Goal: Find specific page/section: Find specific page/section

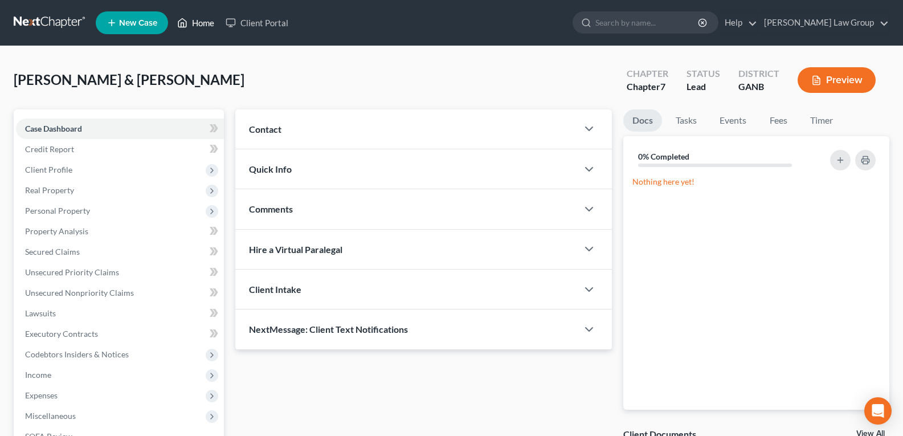
click at [197, 22] on link "Home" at bounding box center [196, 23] width 48 height 21
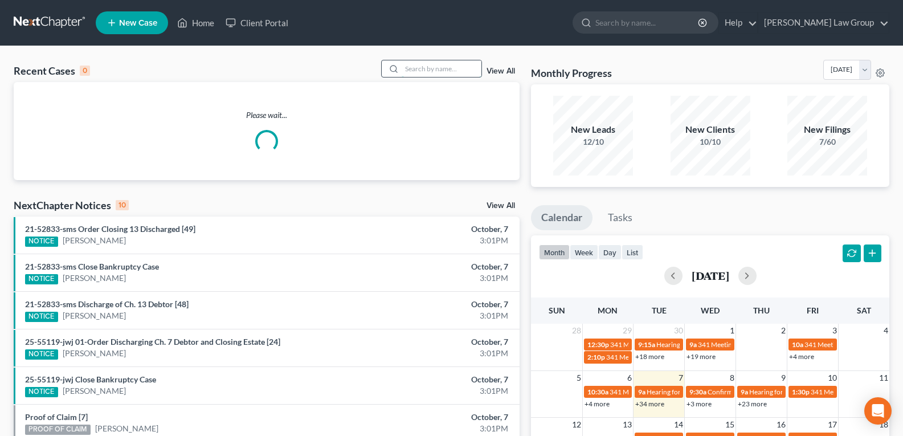
click at [421, 67] on input "search" at bounding box center [442, 68] width 80 height 17
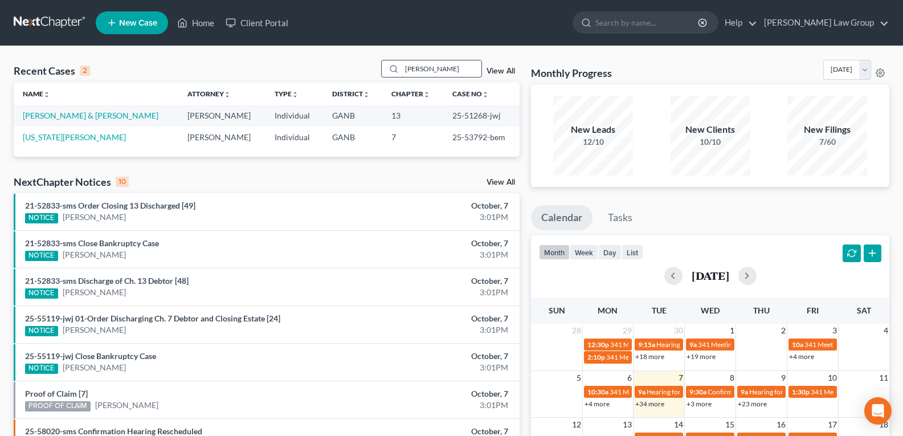
click at [467, 61] on input "[PERSON_NAME]" at bounding box center [442, 68] width 80 height 17
type input "D"
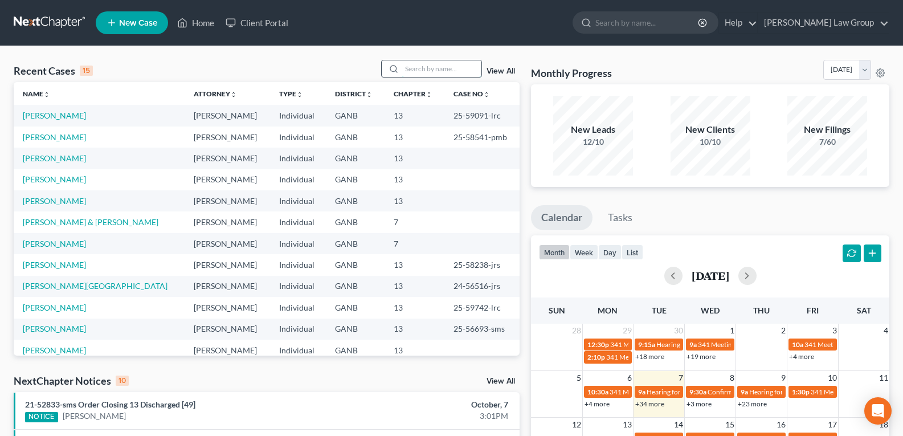
click at [453, 65] on input "search" at bounding box center [442, 68] width 80 height 17
drag, startPoint x: 413, startPoint y: 62, endPoint x: 414, endPoint y: 75, distance: 12.6
click at [414, 66] on input "search" at bounding box center [442, 68] width 80 height 17
click at [417, 72] on input "search" at bounding box center [442, 68] width 80 height 17
click at [434, 69] on input "search" at bounding box center [442, 68] width 80 height 17
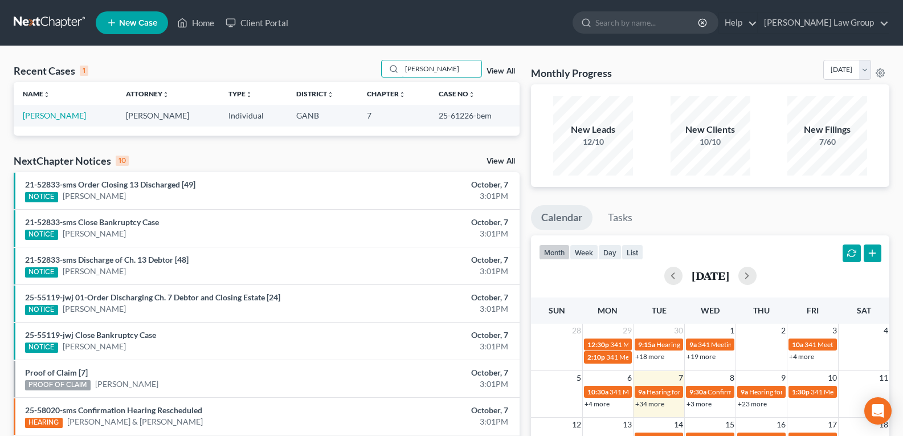
drag, startPoint x: 450, startPoint y: 63, endPoint x: 267, endPoint y: 66, distance: 183.0
click at [267, 65] on div "Recent Cases 1 [PERSON_NAME] View All" at bounding box center [267, 71] width 506 height 22
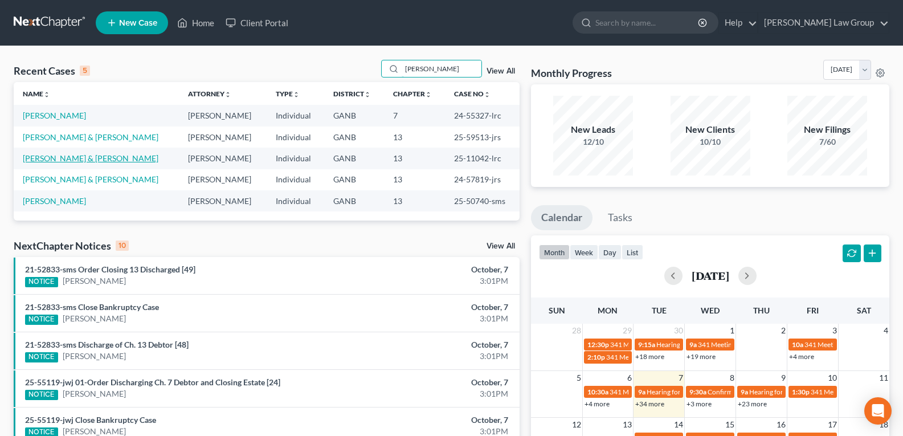
type input "[PERSON_NAME]"
click at [70, 157] on link "[PERSON_NAME] & [PERSON_NAME]" at bounding box center [91, 158] width 136 height 10
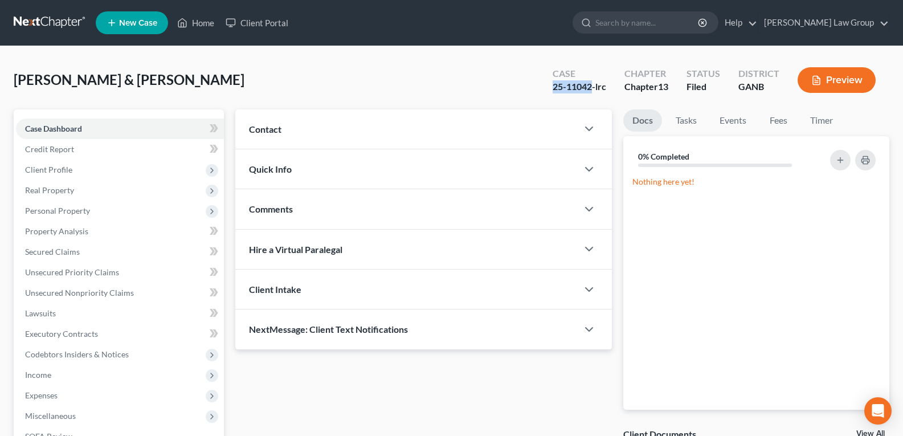
drag, startPoint x: 545, startPoint y: 89, endPoint x: 592, endPoint y: 97, distance: 47.5
click at [592, 97] on div "Case 25-11042-lrc" at bounding box center [580, 81] width 72 height 34
copy div "25-11042"
click at [539, 106] on div "[PERSON_NAME] & [PERSON_NAME] Upgraded Case 25-11042-lrc Chapter Chapter 13 Sta…" at bounding box center [452, 85] width 876 height 50
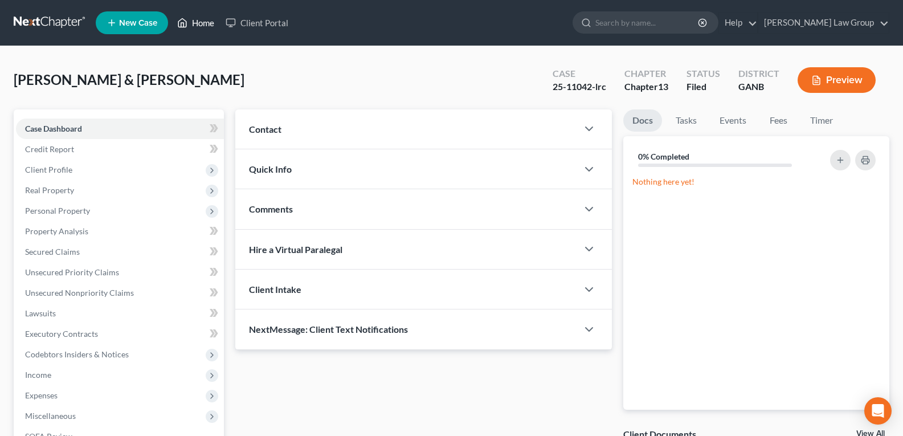
click at [207, 25] on link "Home" at bounding box center [196, 23] width 48 height 21
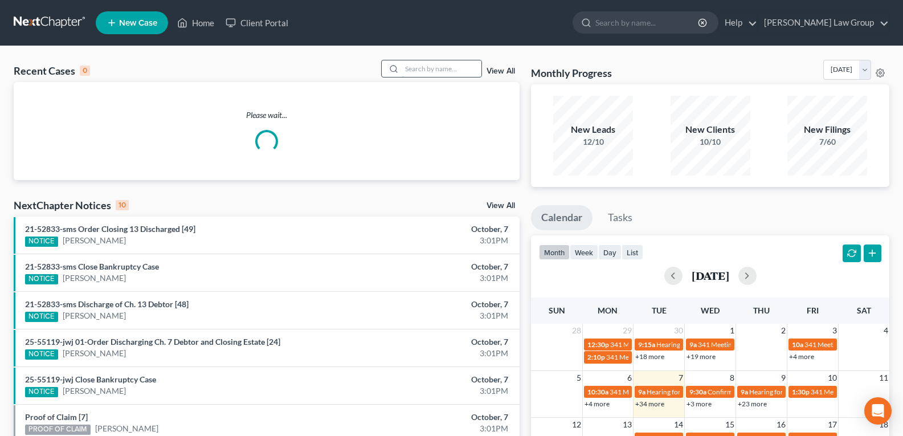
click at [459, 68] on input "search" at bounding box center [442, 68] width 80 height 17
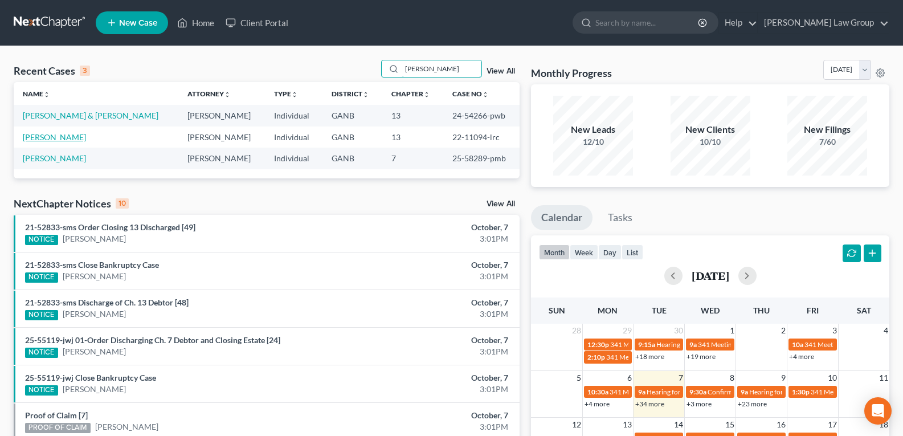
type input "[PERSON_NAME]"
click at [35, 137] on link "[PERSON_NAME]" at bounding box center [54, 137] width 63 height 10
